Goal: Task Accomplishment & Management: Manage account settings

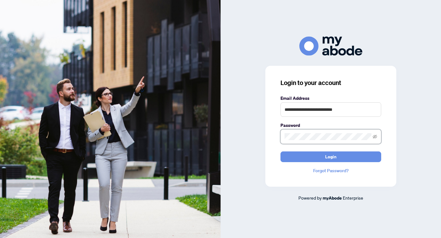
click at [331, 157] on button "Login" at bounding box center [331, 157] width 101 height 11
click at [314, 113] on input "**********" at bounding box center [331, 109] width 101 height 14
click at [313, 110] on input "**********" at bounding box center [331, 109] width 101 height 14
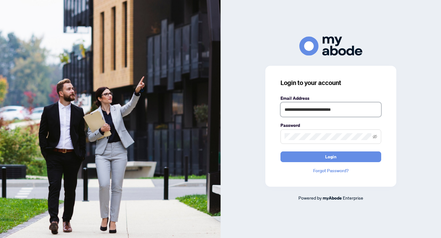
type input "**********"
click at [248, 134] on div "**********" at bounding box center [331, 119] width 221 height 165
click at [331, 157] on button "Login" at bounding box center [331, 157] width 101 height 11
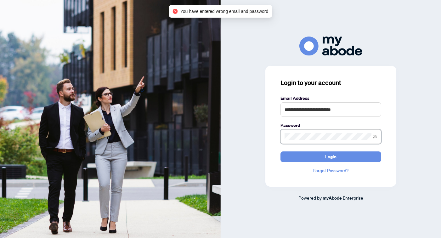
click at [264, 138] on div "**********" at bounding box center [331, 119] width 221 height 165
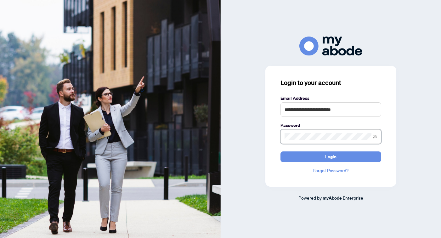
click at [331, 157] on button "Login" at bounding box center [331, 157] width 101 height 11
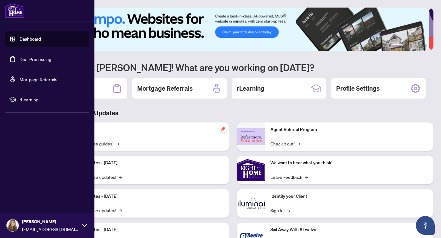
click at [24, 60] on link "Deal Processing" at bounding box center [36, 59] width 32 height 6
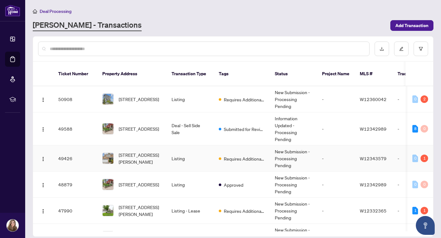
click at [328, 153] on td "-" at bounding box center [336, 159] width 38 height 26
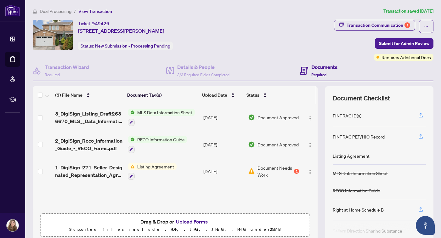
scroll to position [1, 0]
click at [198, 220] on button "Upload Forms" at bounding box center [192, 222] width 36 height 8
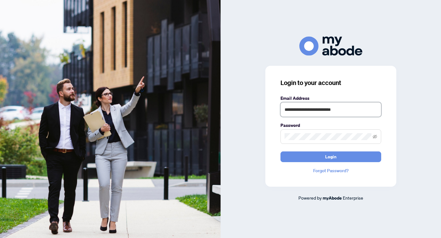
type input "**********"
click at [331, 157] on button "Login" at bounding box center [331, 157] width 101 height 11
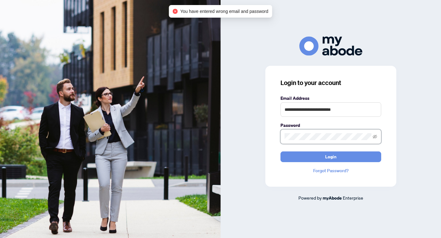
click at [249, 134] on div "**********" at bounding box center [331, 119] width 221 height 165
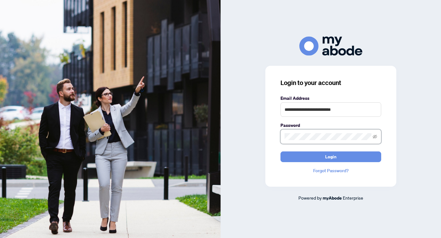
click at [331, 157] on button "Login" at bounding box center [331, 157] width 101 height 11
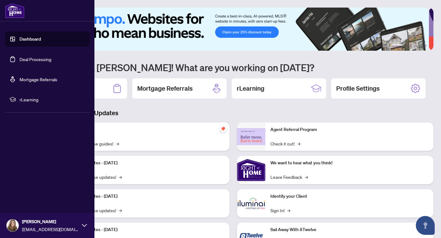
click at [20, 62] on link "Deal Processing" at bounding box center [36, 59] width 32 height 6
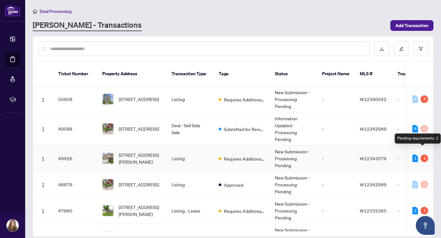
click at [423, 155] on div "1" at bounding box center [425, 159] width 8 height 8
click at [419, 155] on div "1 1" at bounding box center [421, 159] width 16 height 8
click at [380, 156] on td "W12343579" at bounding box center [374, 159] width 38 height 26
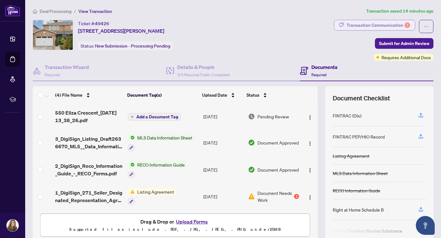
click at [381, 26] on div "Transaction Communication 1" at bounding box center [379, 25] width 64 height 10
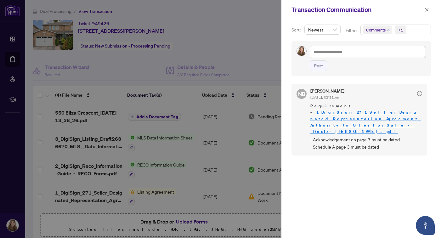
click at [365, 114] on link "1_DigiSign_271_Seller_Designated_Representation_Agreement_Authority_to_Offer_fo…" at bounding box center [366, 122] width 111 height 24
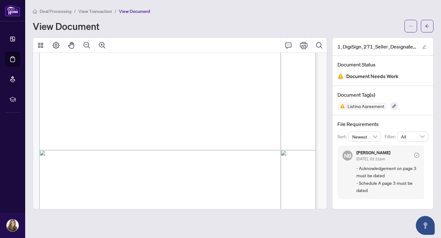
scroll to position [1682, 0]
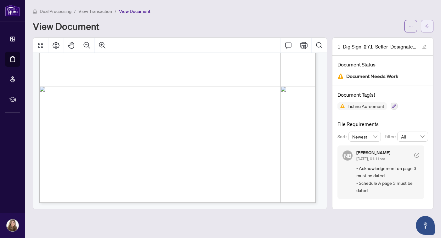
click at [423, 26] on button "button" at bounding box center [427, 26] width 13 height 13
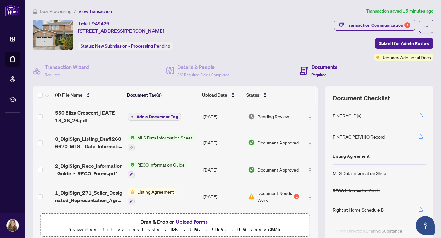
scroll to position [26, 0]
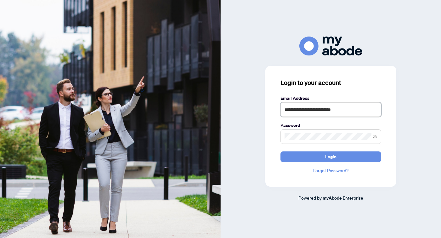
type input "**********"
click at [331, 157] on button "Login" at bounding box center [331, 157] width 101 height 11
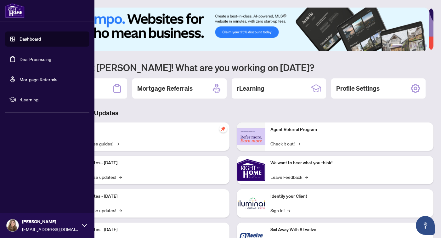
click at [25, 62] on link "Deal Processing" at bounding box center [36, 59] width 32 height 6
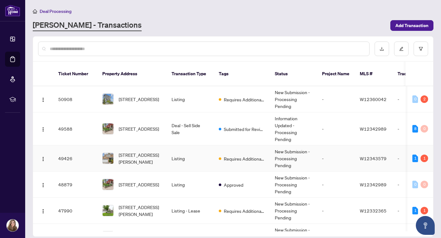
click at [334, 149] on td "-" at bounding box center [336, 159] width 38 height 26
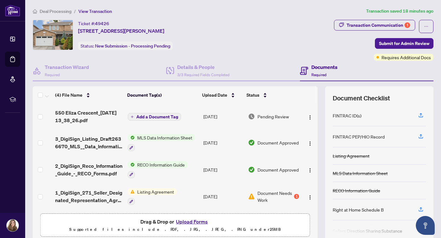
scroll to position [26, 0]
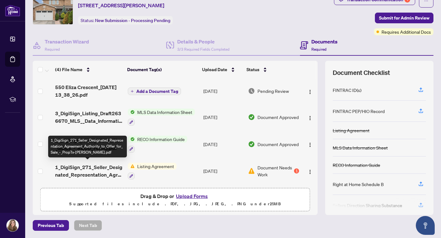
click at [62, 168] on span "1_DigiSign_271_Seller_Designated_Representation_Agreement_Authority_to_Offer_fo…" at bounding box center [89, 171] width 68 height 15
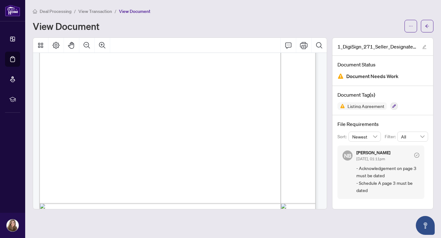
scroll to position [1235, 0]
drag, startPoint x: 134, startPoint y: 158, endPoint x: 50, endPoint y: 92, distance: 107.0
click at [50, 92] on span "Page 4" at bounding box center [358, 99] width 633 height 342
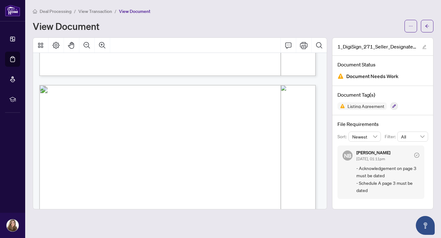
scroll to position [1078, 0]
drag, startPoint x: 141, startPoint y: 154, endPoint x: 208, endPoint y: 198, distance: 79.4
click at [208, 82] on p "Form 271 Revised 2025 Page 4 of 4 The trademarks REALTOR®, REALTORS®, MLS®, Mul…" at bounding box center [237, 82] width 397 height 0
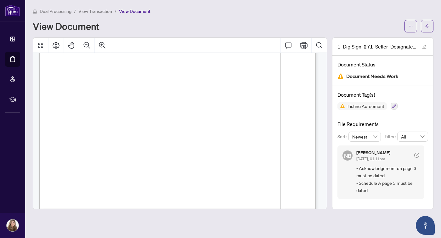
scroll to position [1160, 0]
drag, startPoint x: 60, startPoint y: 107, endPoint x: 128, endPoint y: 144, distance: 77.9
click at [128, 0] on p "Form 271 Revised 2025 Page 4 of 4 The trademarks REALTOR®, REALTORS®, MLS®, Mul…" at bounding box center [237, 0] width 397 height 0
click at [432, 28] on button "button" at bounding box center [427, 26] width 13 height 13
